Goal: Navigation & Orientation: Understand site structure

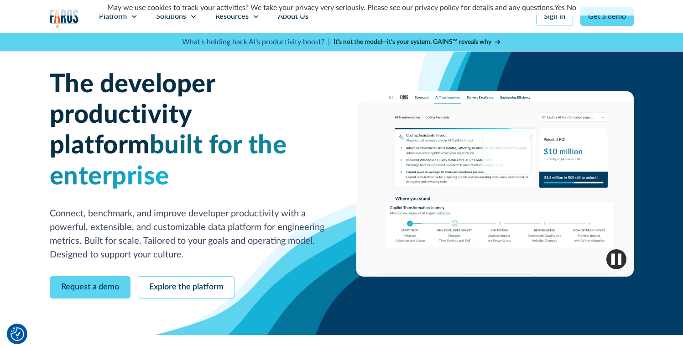
click at [570, 7] on link "No" at bounding box center [571, 7] width 10 height 7
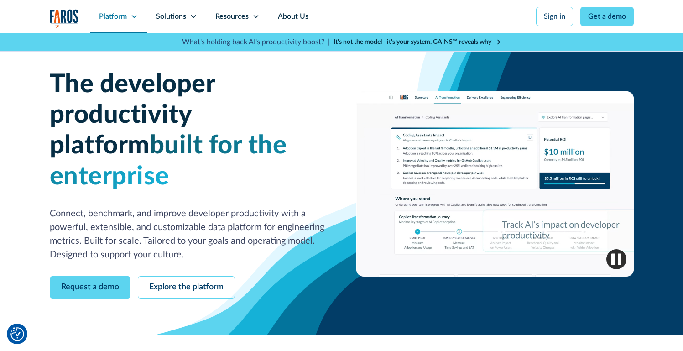
click at [108, 18] on div "Platform" at bounding box center [113, 16] width 28 height 11
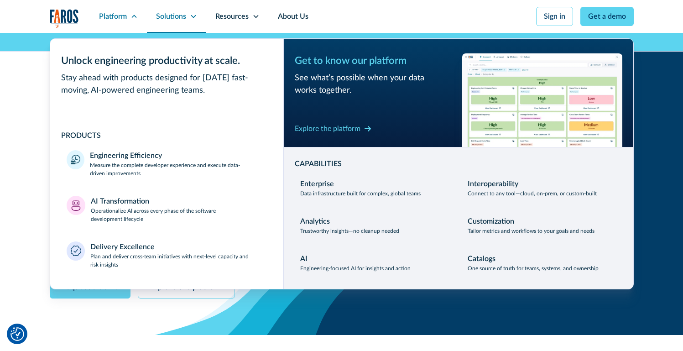
click at [181, 14] on div "Solutions" at bounding box center [171, 16] width 30 height 11
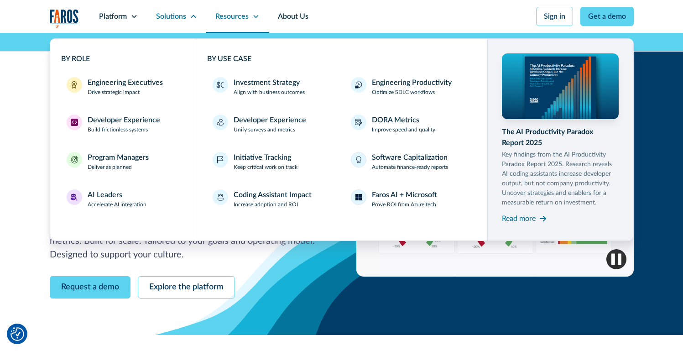
click at [230, 16] on div "Resources" at bounding box center [231, 16] width 33 height 11
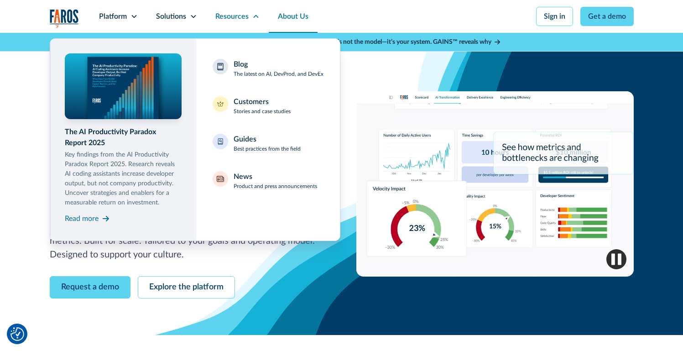
click at [296, 16] on link "About Us" at bounding box center [293, 16] width 49 height 33
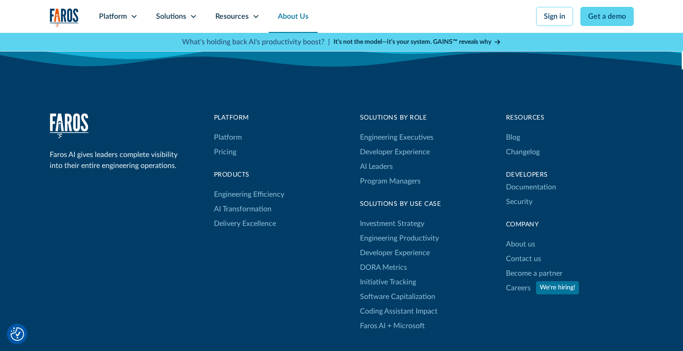
scroll to position [2517, 0]
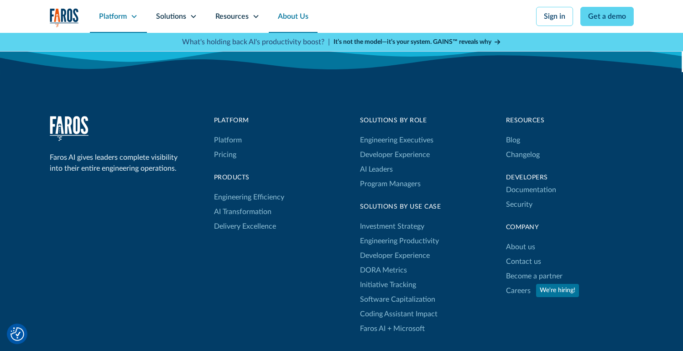
click at [109, 11] on div "Platform" at bounding box center [113, 16] width 28 height 11
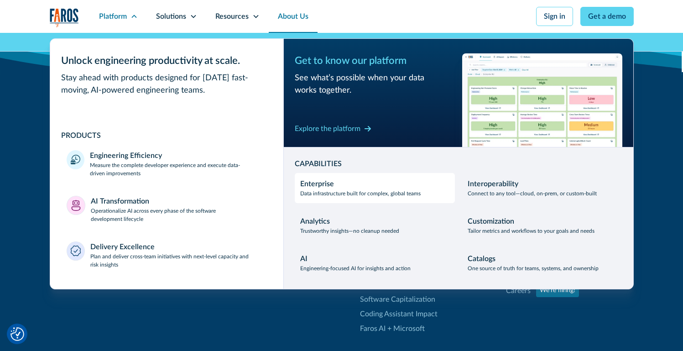
click at [345, 197] on p "Data infrastructure built for complex, global teams" at bounding box center [360, 193] width 120 height 8
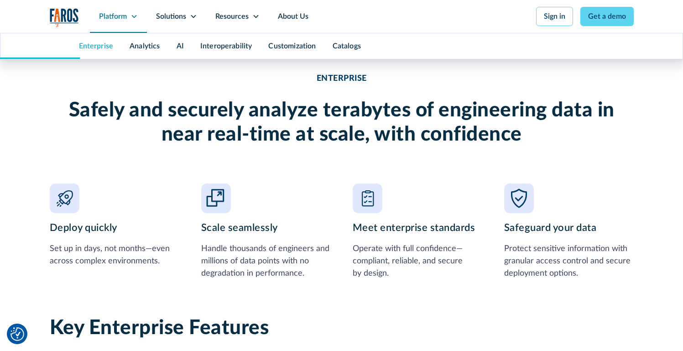
click at [127, 24] on div "Platform" at bounding box center [118, 16] width 57 height 33
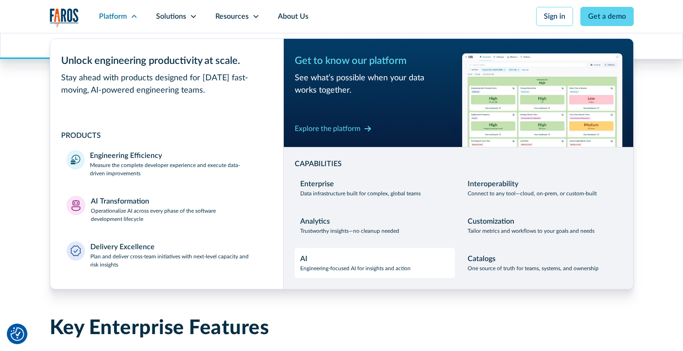
click at [327, 257] on div "AI Engineering-focused AI for insights and action" at bounding box center [355, 262] width 110 height 19
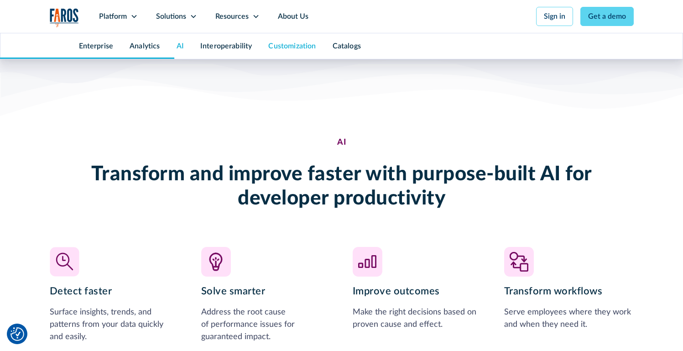
click at [295, 46] on link "Customization" at bounding box center [291, 45] width 47 height 7
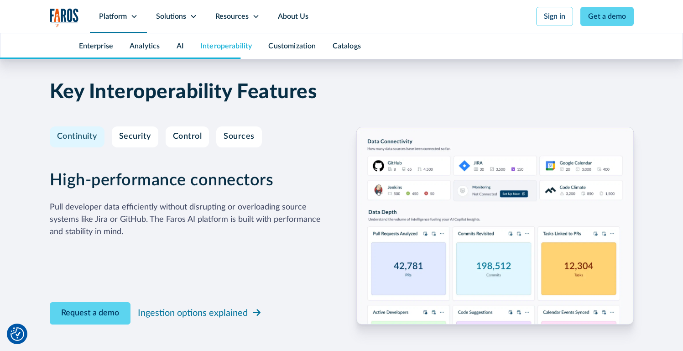
click at [120, 15] on div "Platform" at bounding box center [113, 16] width 28 height 11
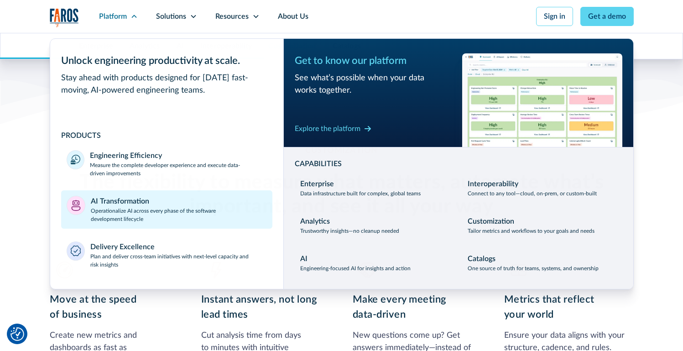
scroll to position [3050, 0]
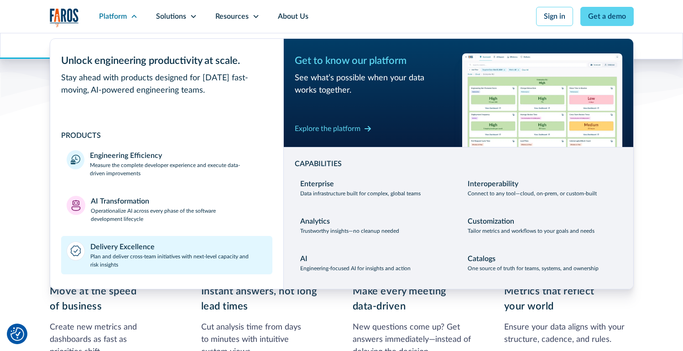
click at [104, 247] on div "Delivery Excellence" at bounding box center [122, 246] width 64 height 11
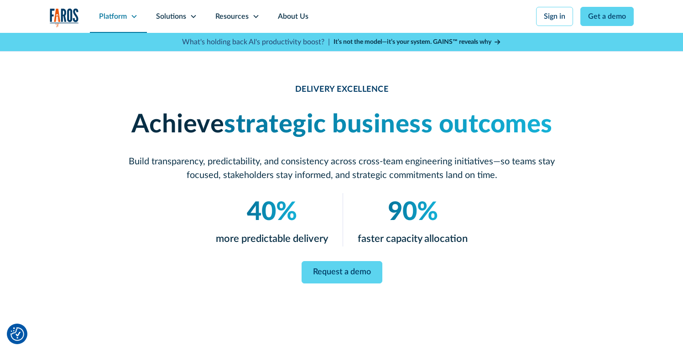
click at [127, 17] on div "Platform" at bounding box center [118, 16] width 57 height 33
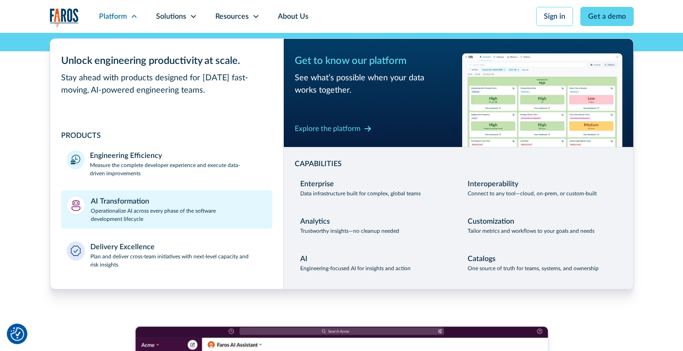
click at [125, 209] on p "Operationalize AI across every phase of the software development lifecycle" at bounding box center [179, 215] width 176 height 16
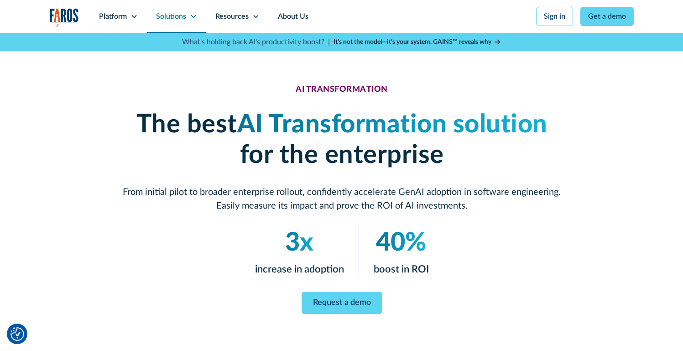
click at [186, 16] on div "Solutions" at bounding box center [176, 16] width 59 height 33
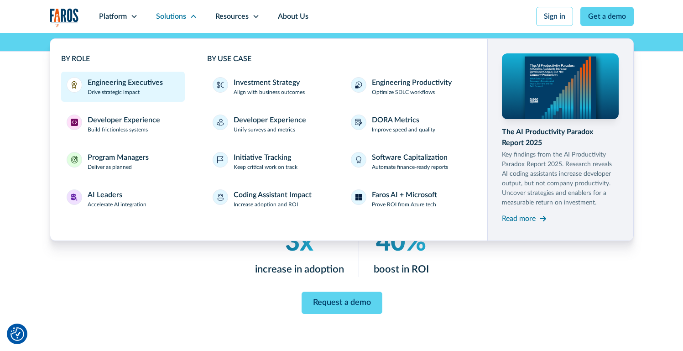
click at [108, 84] on div "Engineering Executives" at bounding box center [125, 82] width 75 height 11
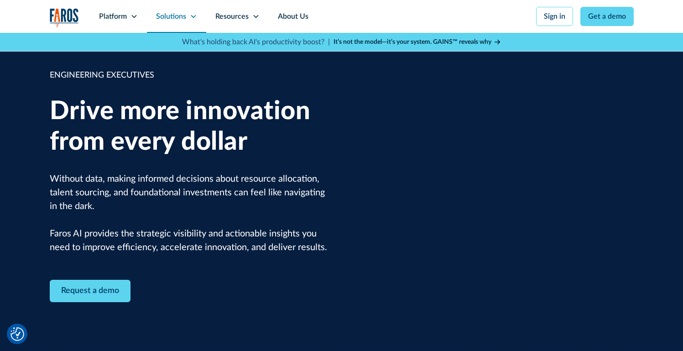
click at [192, 19] on icon at bounding box center [193, 16] width 7 height 7
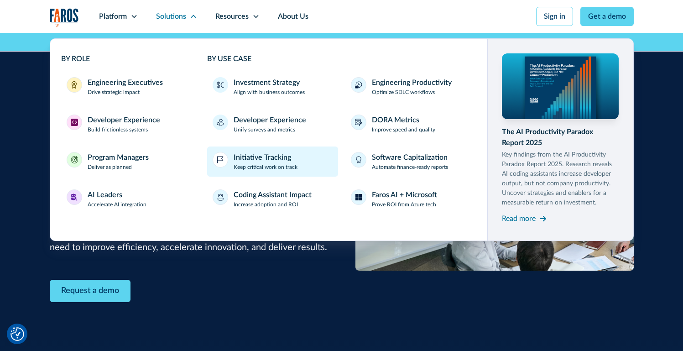
click at [255, 161] on div "Initiative Tracking" at bounding box center [261, 157] width 57 height 11
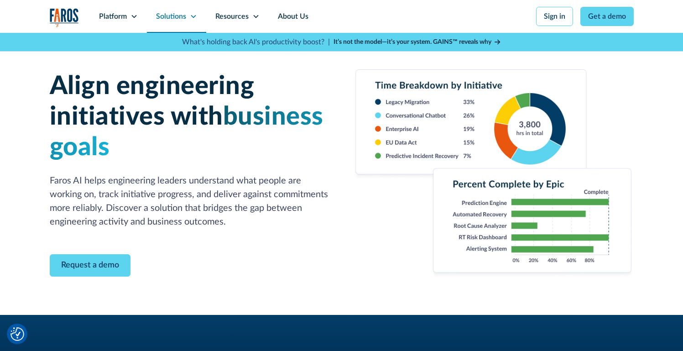
click at [185, 18] on div "Solutions" at bounding box center [171, 16] width 30 height 11
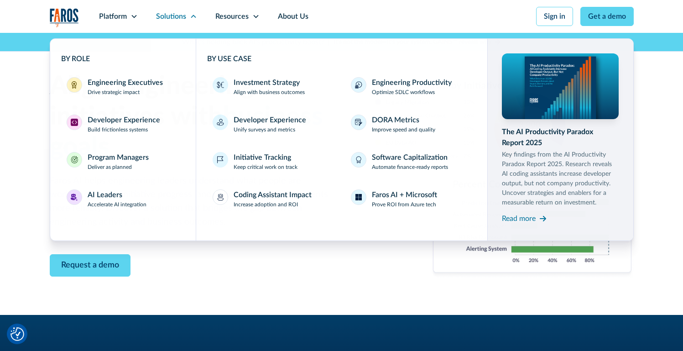
click at [259, 264] on div "Request a demo" at bounding box center [190, 265] width 281 height 22
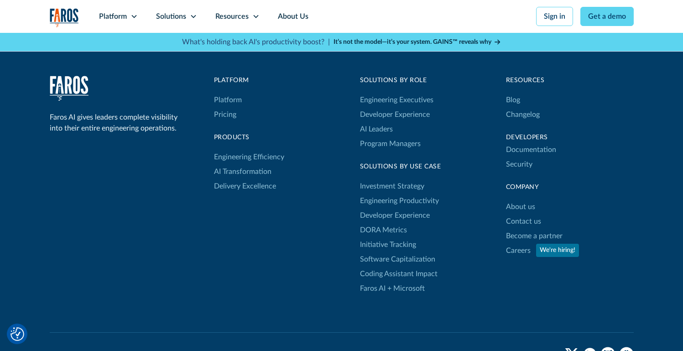
scroll to position [1519, 0]
click at [382, 262] on link "Software Capitalization" at bounding box center [397, 260] width 75 height 15
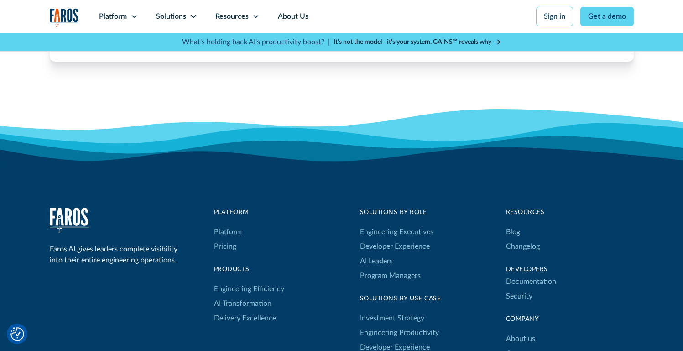
scroll to position [1796, 0]
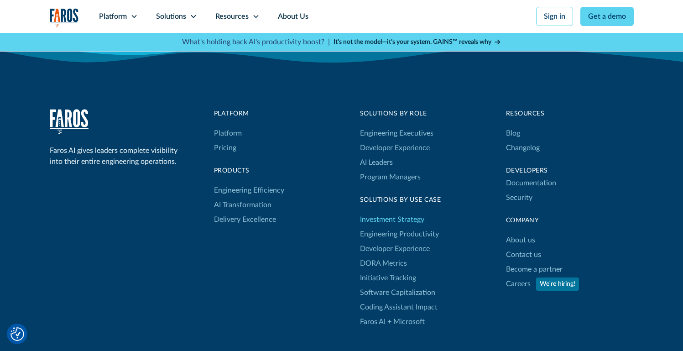
click at [398, 217] on link "Investment Strategy" at bounding box center [392, 219] width 64 height 15
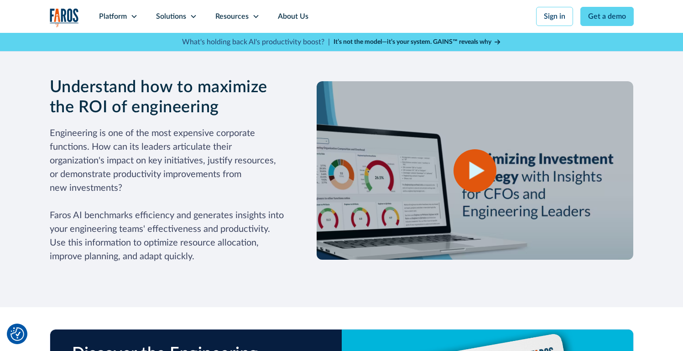
scroll to position [784, 0]
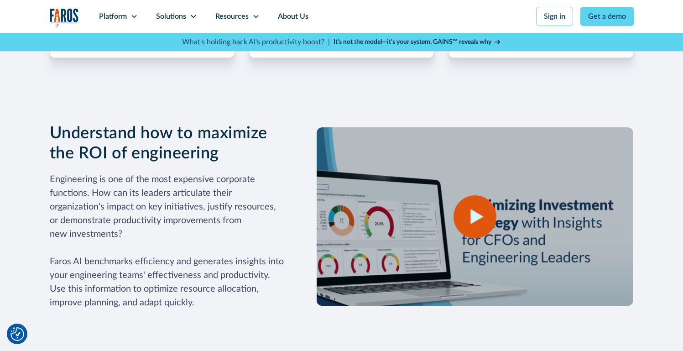
click at [485, 200] on div "open lightbox" at bounding box center [474, 216] width 43 height 43
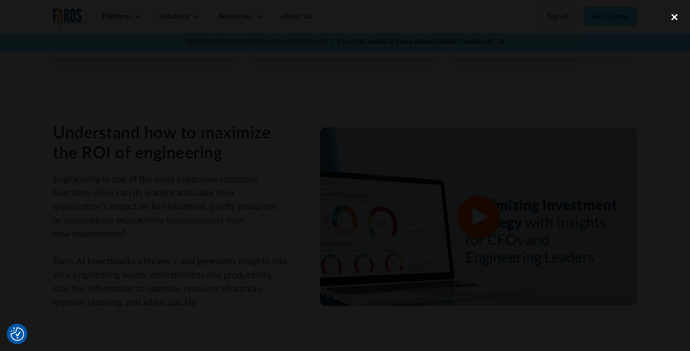
click at [674, 16] on div "close lightbox" at bounding box center [674, 17] width 31 height 20
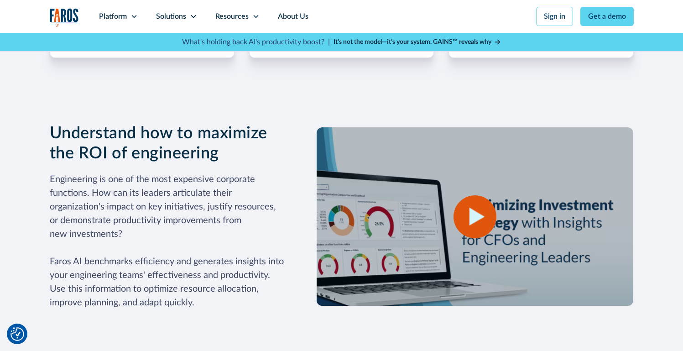
click at [183, 139] on h3 "Understand how to maximize the ROI of engineering" at bounding box center [169, 143] width 238 height 39
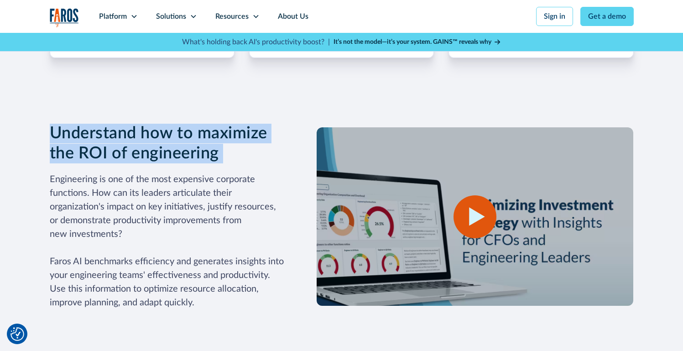
click at [183, 139] on h3 "Understand how to maximize the ROI of engineering" at bounding box center [169, 143] width 238 height 39
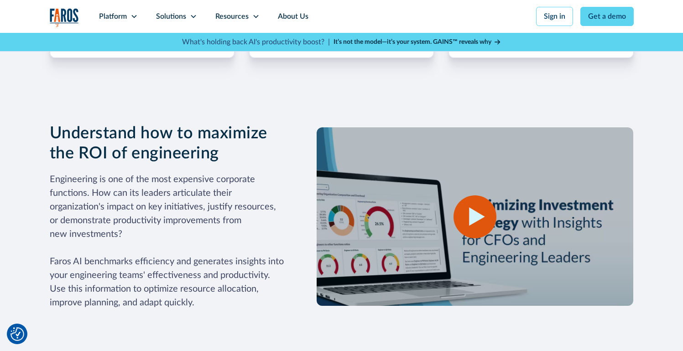
click at [166, 185] on p "Engineering is one of the most expensive corporate functions. How can its leade…" at bounding box center [169, 240] width 238 height 137
click at [166, 177] on p "Engineering is one of the most expensive corporate functions. How can its leade…" at bounding box center [169, 240] width 238 height 137
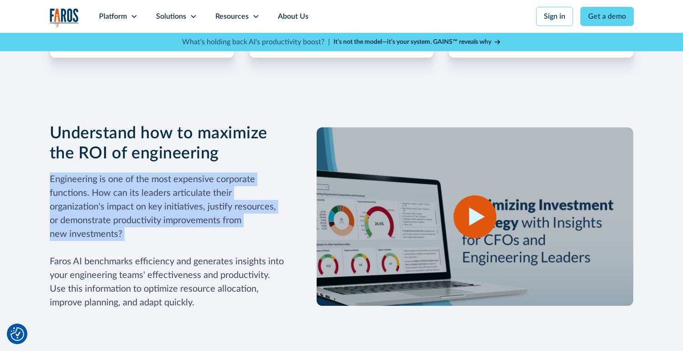
click at [166, 177] on p "Engineering is one of the most expensive corporate functions. How can its leade…" at bounding box center [169, 240] width 238 height 137
click at [164, 165] on div "Understand how to maximize the ROI of engineering Engineering is one of the mos…" at bounding box center [169, 216] width 238 height 185
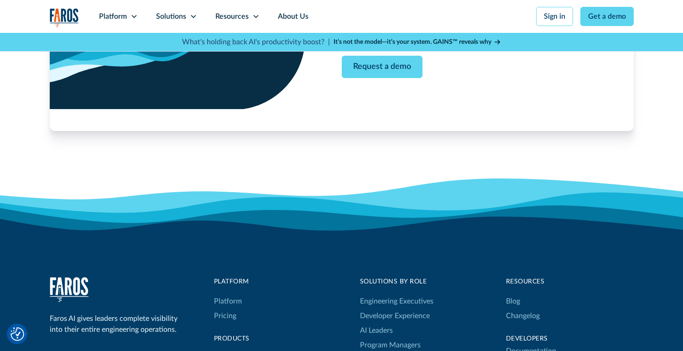
click at [478, 182] on icon at bounding box center [341, 206] width 683 height 57
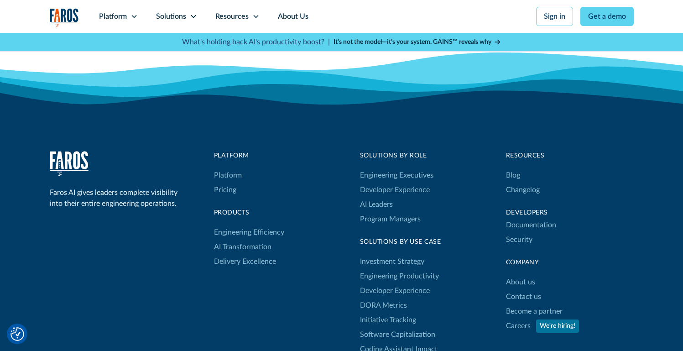
scroll to position [2194, 0]
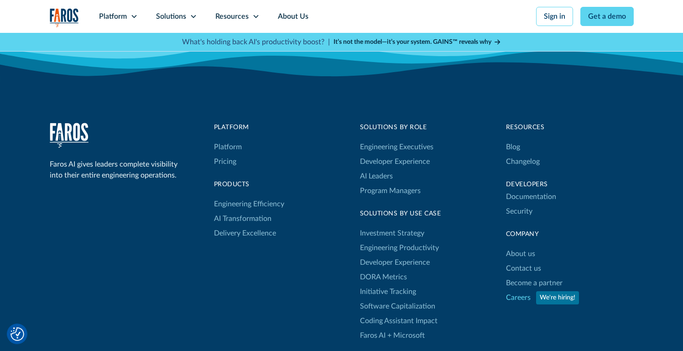
click at [518, 290] on link "Careers" at bounding box center [518, 297] width 25 height 15
click at [524, 275] on link "Become a partner" at bounding box center [534, 282] width 57 height 15
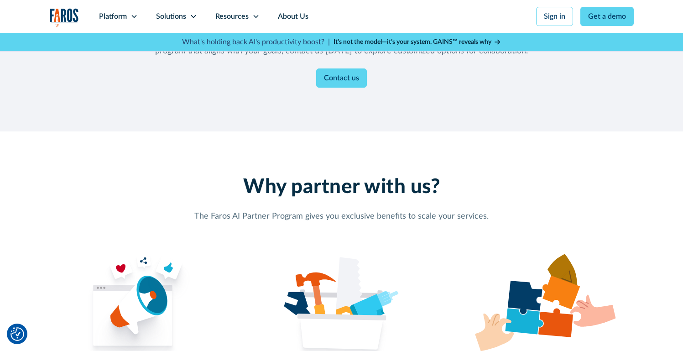
scroll to position [965, 0]
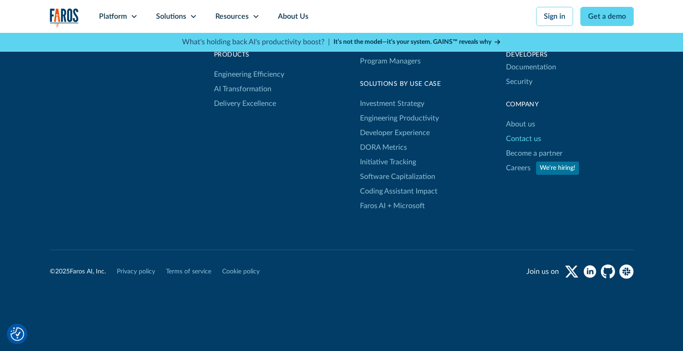
click at [519, 131] on link "Contact us" at bounding box center [523, 138] width 35 height 15
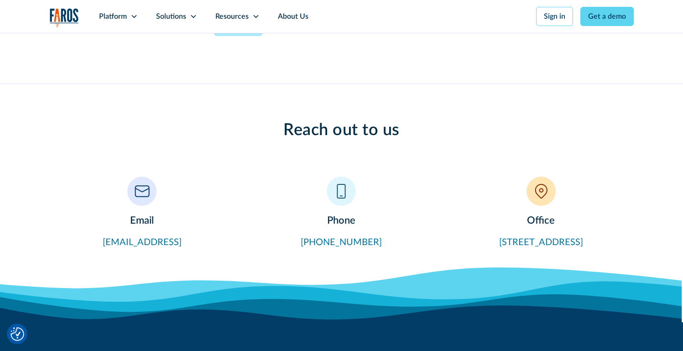
scroll to position [721, 0]
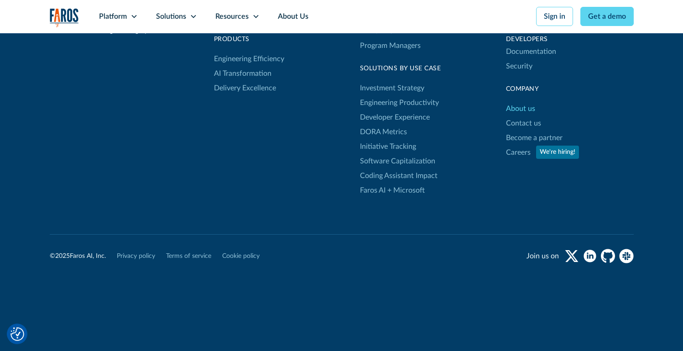
click at [522, 108] on link "About us" at bounding box center [520, 108] width 29 height 15
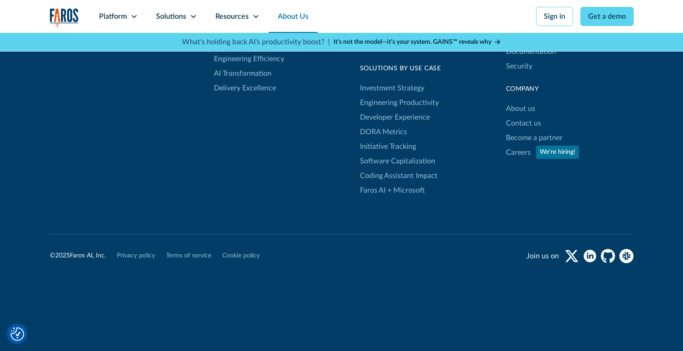
scroll to position [2467, 0]
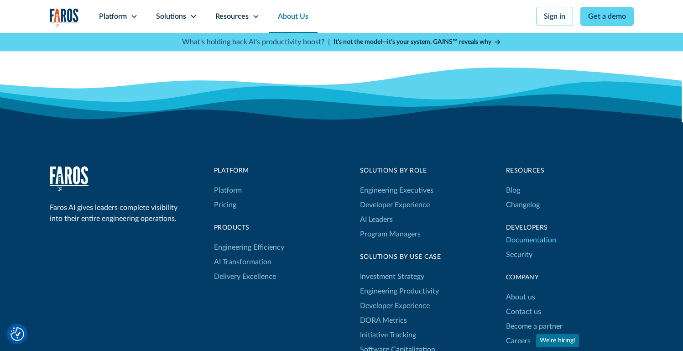
click at [526, 238] on link "Documentation" at bounding box center [531, 240] width 50 height 15
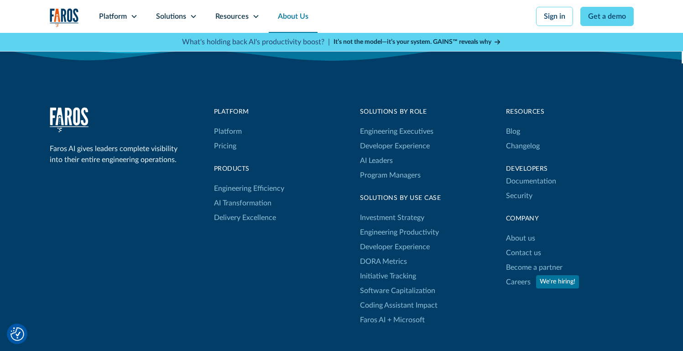
scroll to position [2536, 0]
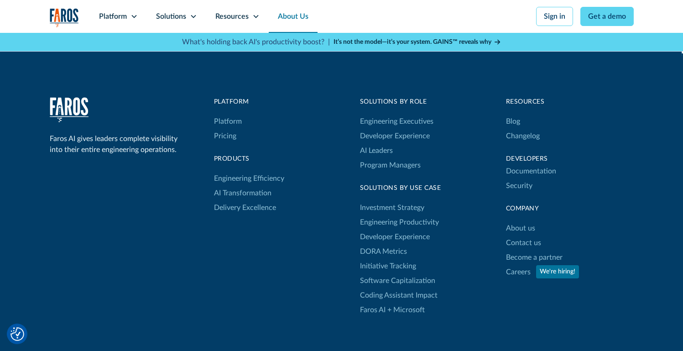
click at [289, 136] on div "Platform Platform Pricing products Engineering Efficiency AI Transformation Del…" at bounding box center [278, 156] width 128 height 118
